Goal: Entertainment & Leisure: Consume media (video, audio)

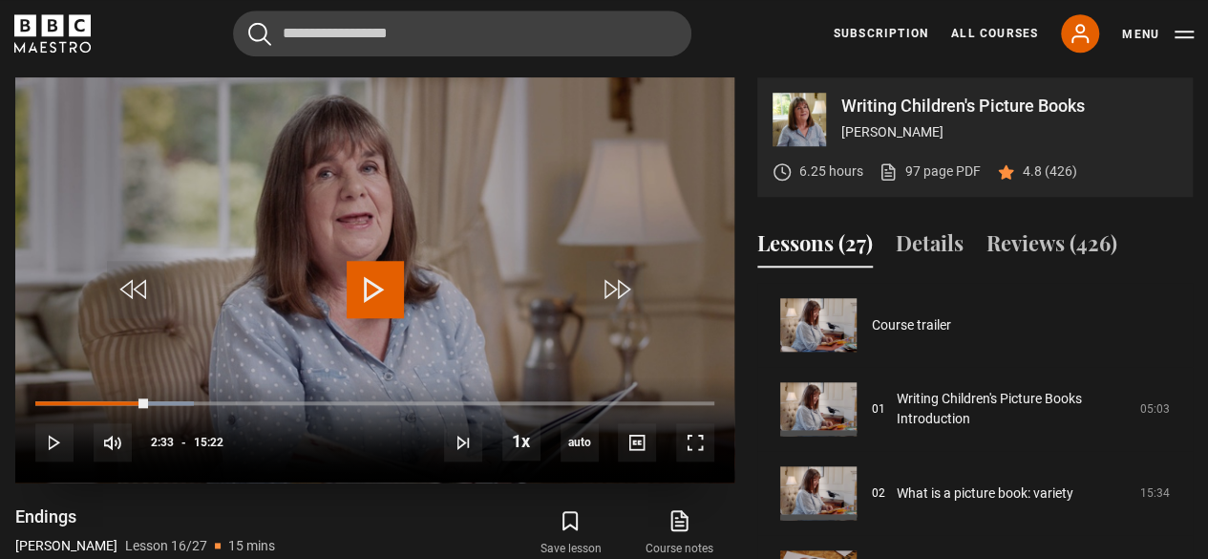
scroll to position [1260, 0]
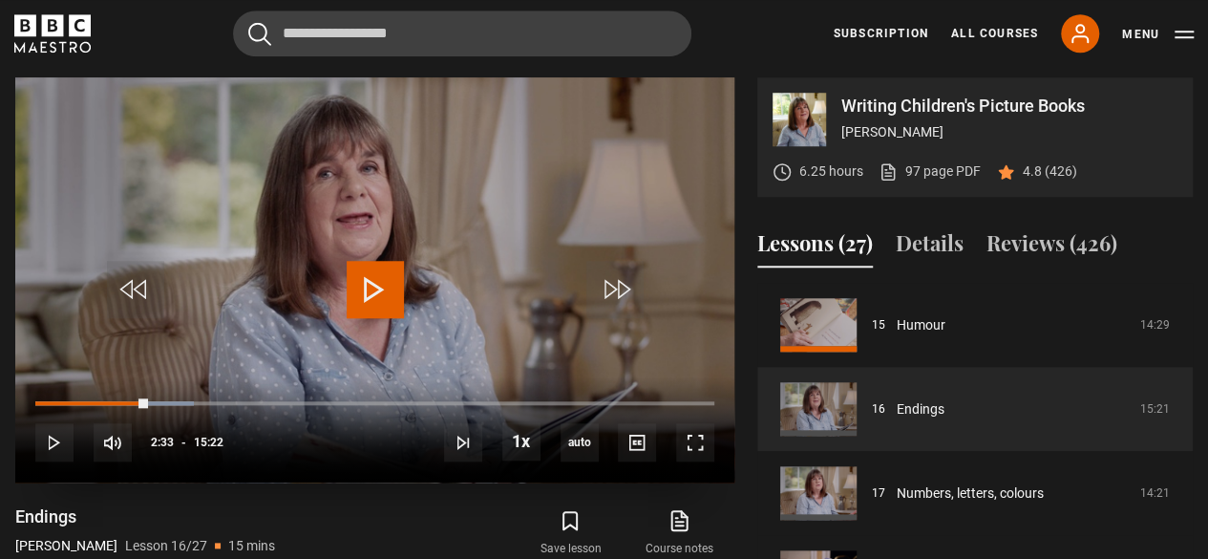
click at [370, 261] on span "Video Player" at bounding box center [375, 289] width 57 height 57
click at [702, 441] on span "Video Player" at bounding box center [695, 442] width 38 height 38
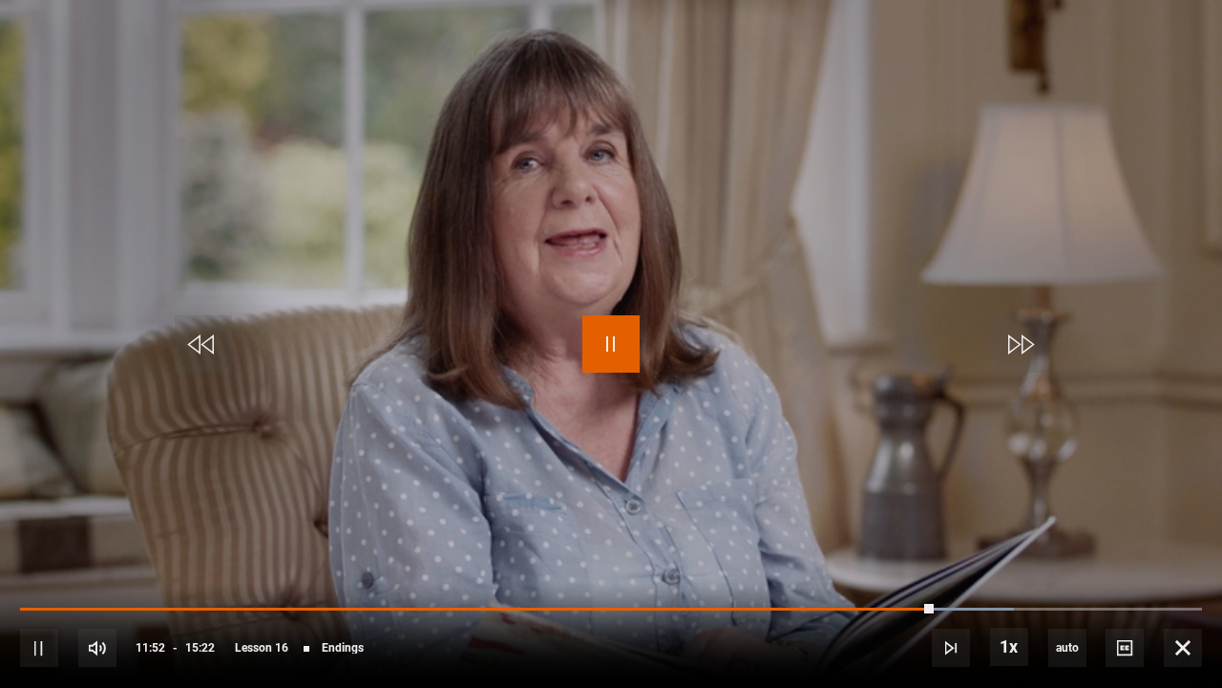
click at [630, 332] on span "Video Player" at bounding box center [610, 343] width 57 height 57
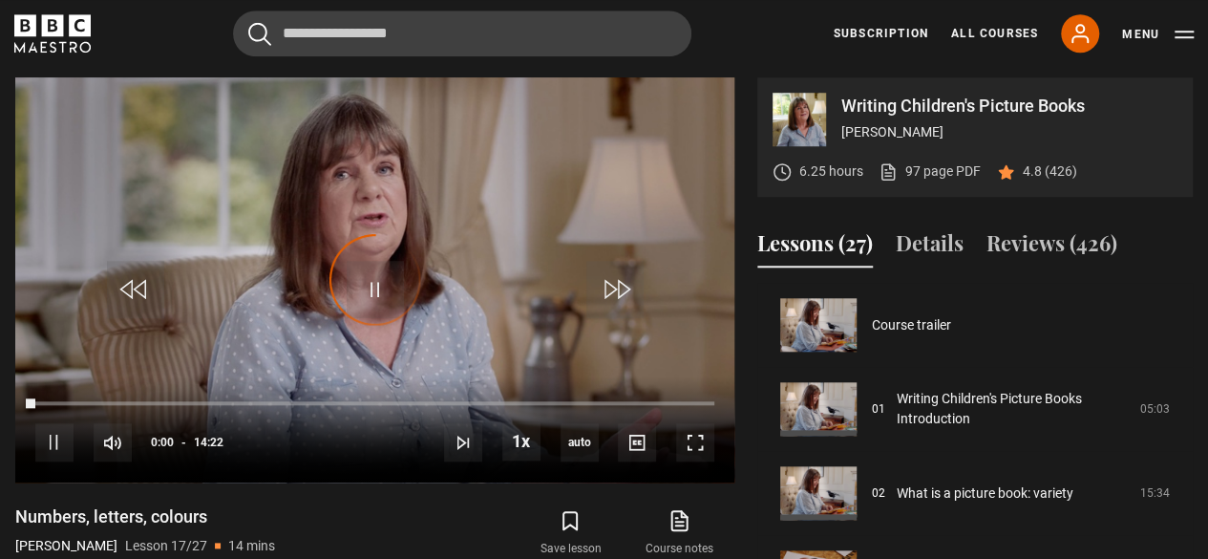
scroll to position [1344, 0]
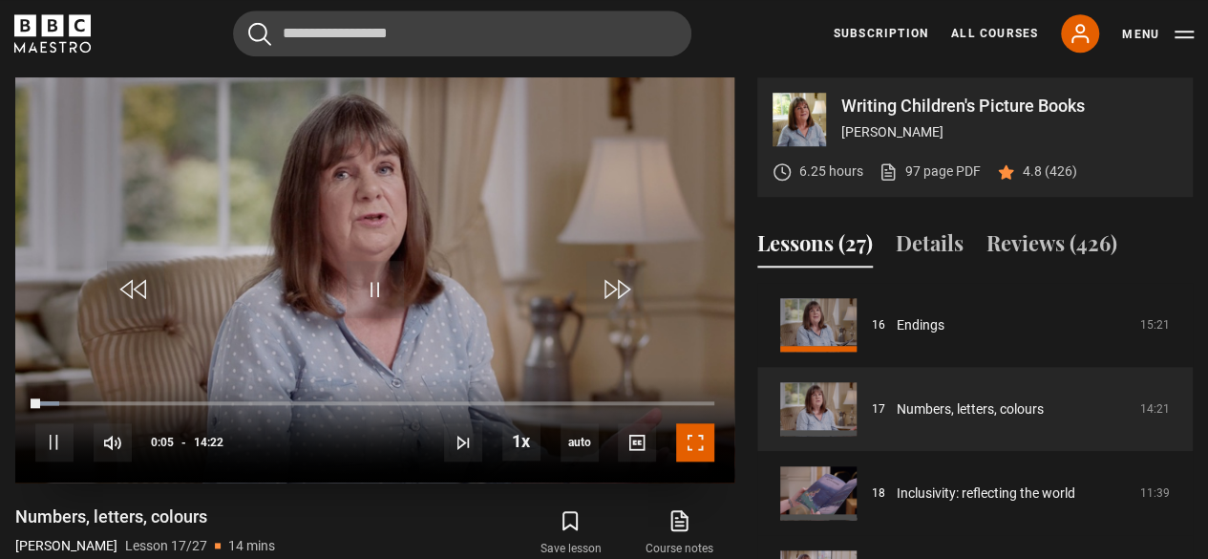
click at [701, 440] on span "Video Player" at bounding box center [695, 442] width 38 height 38
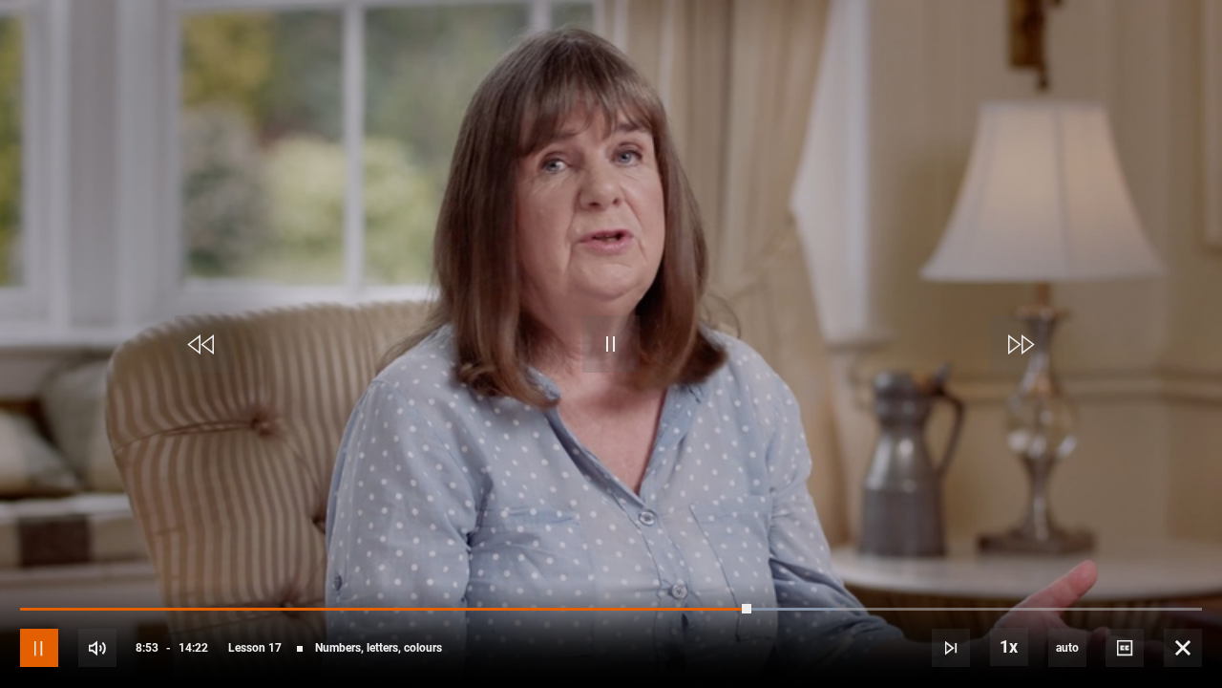
click at [39, 558] on span "Video Player" at bounding box center [39, 647] width 38 height 38
click at [1201, 558] on span "Video Player" at bounding box center [1183, 647] width 38 height 38
